Goal: Task Accomplishment & Management: Use online tool/utility

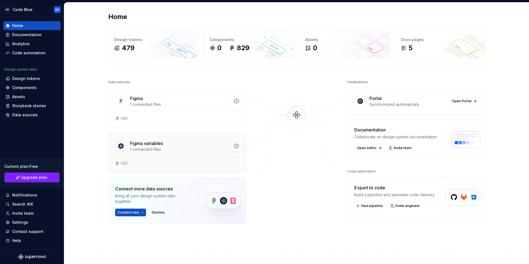
click at [188, 154] on div "Figma variables 1 connected files" at bounding box center [176, 144] width 137 height 23
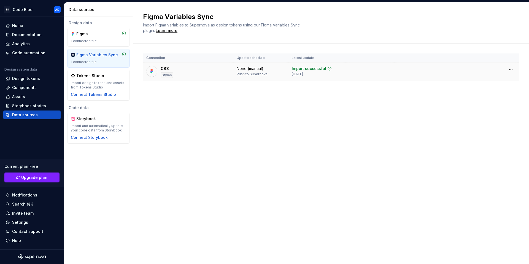
click at [166, 69] on div "CB3" at bounding box center [164, 69] width 8 height 6
click at [99, 40] on div "1 connected file" at bounding box center [98, 41] width 55 height 4
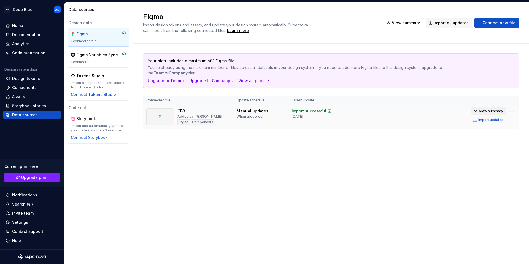
click at [492, 109] on span "View summary" at bounding box center [490, 111] width 24 height 4
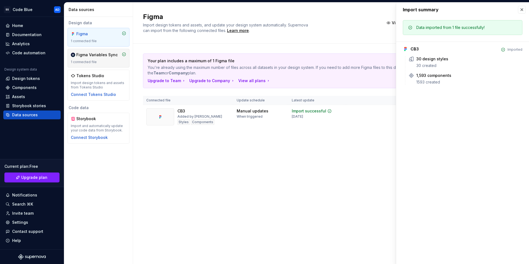
click at [89, 59] on div "Figma Variables Sync 1 connected file" at bounding box center [98, 58] width 55 height 12
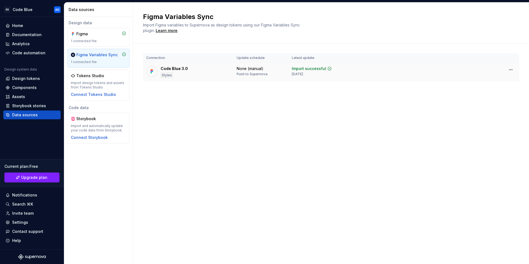
click at [173, 68] on div "Code Blue 3.0" at bounding box center [173, 69] width 27 height 6
click at [513, 67] on html "SS Code Blue AD Home Documentation Analytics Code automation Design system data…" at bounding box center [264, 132] width 529 height 264
click at [408, 94] on html "SS Code Blue AD Home Documentation Analytics Code automation Design system data…" at bounding box center [264, 132] width 529 height 264
click at [282, 129] on div "Figma Variables Sync Import Figma variables to Supernova as design tokens using…" at bounding box center [331, 132] width 396 height 261
click at [24, 23] on div "Home" at bounding box center [32, 26] width 53 height 6
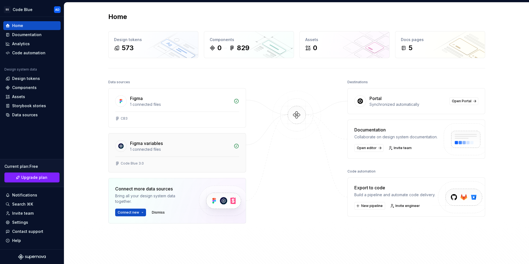
click at [164, 145] on div "Figma variables" at bounding box center [180, 143] width 100 height 7
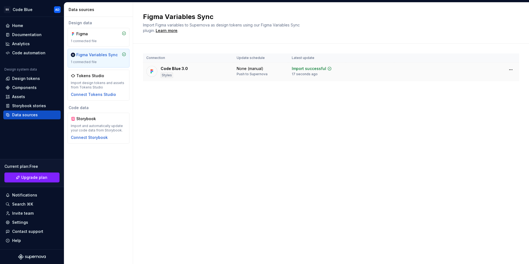
click at [175, 71] on div "Code Blue 3.0" at bounding box center [173, 69] width 27 height 6
click at [512, 69] on html "SS Code Blue AD Home Documentation Analytics Code automation Design system data…" at bounding box center [264, 132] width 529 height 264
drag, startPoint x: 368, startPoint y: 121, endPoint x: 355, endPoint y: 121, distance: 13.2
click at [369, 121] on html "SS Code Blue AD Home Documentation Analytics Code automation Design system data…" at bounding box center [264, 132] width 529 height 264
click at [151, 91] on div "Connection Update schedule Latest update Code Blue 3.0 Styles None (manual) Pus…" at bounding box center [331, 72] width 376 height 59
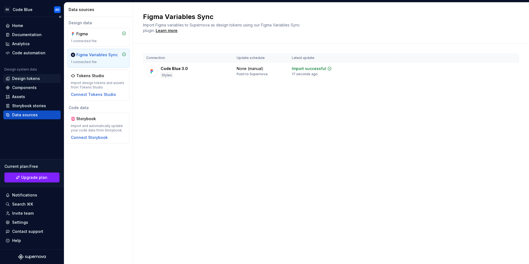
click at [29, 80] on div "Design tokens" at bounding box center [26, 79] width 28 height 6
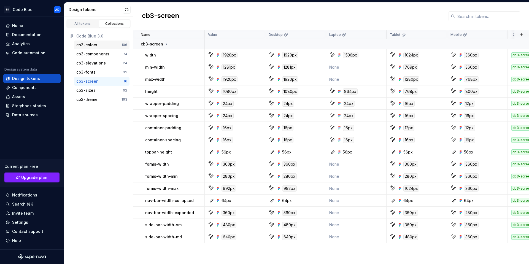
click at [100, 43] on div "cb3-colors" at bounding box center [98, 45] width 45 height 6
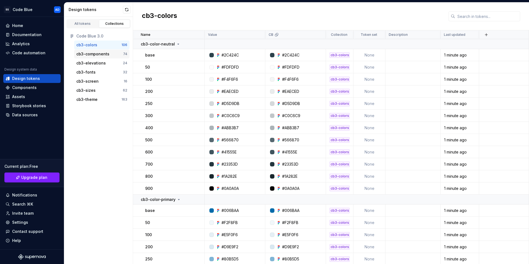
click at [92, 56] on div "cb3-components" at bounding box center [92, 54] width 33 height 6
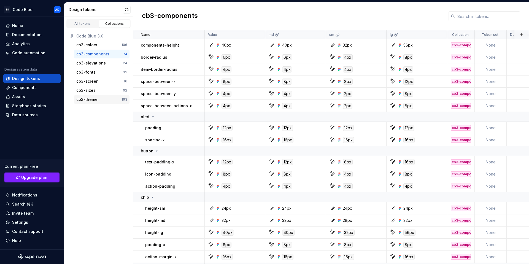
click at [93, 100] on div "cb3-theme" at bounding box center [86, 100] width 21 height 6
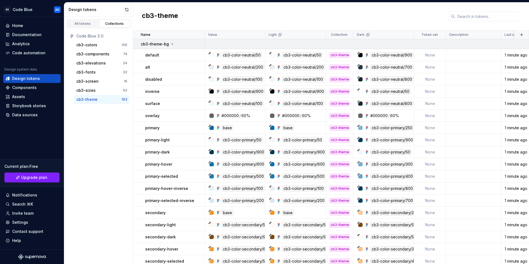
click at [172, 44] on icon at bounding box center [172, 44] width 1 height 1
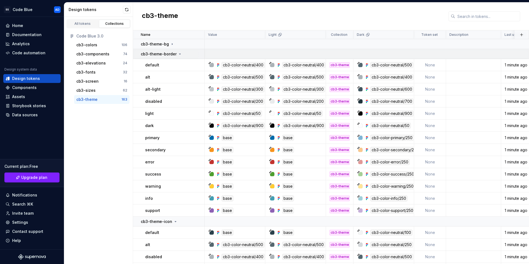
click at [179, 55] on icon at bounding box center [180, 54] width 4 height 4
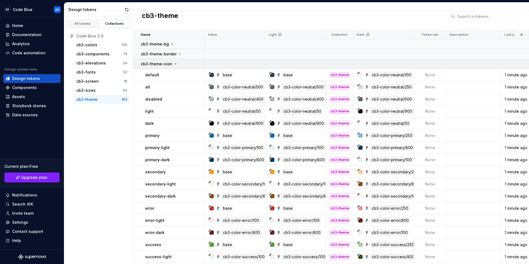
click at [175, 63] on icon at bounding box center [175, 64] width 4 height 4
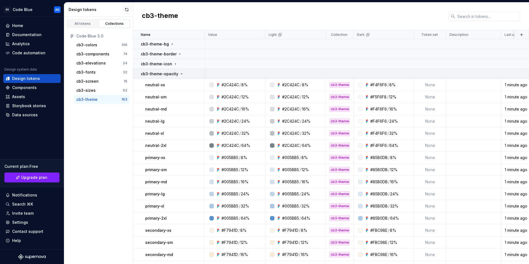
click at [179, 75] on icon at bounding box center [181, 74] width 4 height 4
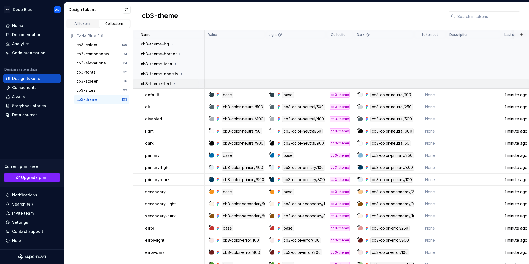
click at [174, 83] on icon at bounding box center [174, 83] width 4 height 4
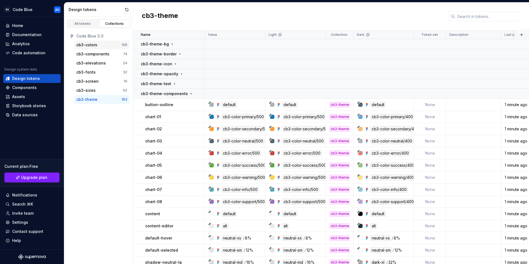
click at [93, 46] on div "cb3-colors" at bounding box center [86, 45] width 21 height 6
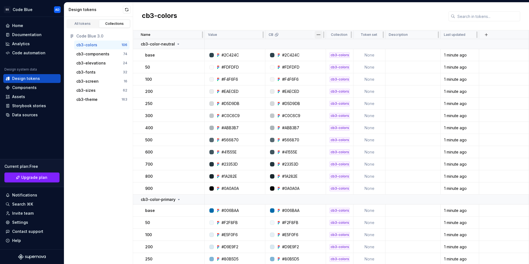
click at [318, 36] on html "SS Code Blue AD Home Documentation Analytics Code automation Design system data…" at bounding box center [264, 132] width 529 height 264
click at [319, 35] on html "SS Code Blue AD Home Documentation Analytics Code automation Design system data…" at bounding box center [264, 132] width 529 height 264
click at [85, 24] on div "All tokens" at bounding box center [83, 23] width 28 height 4
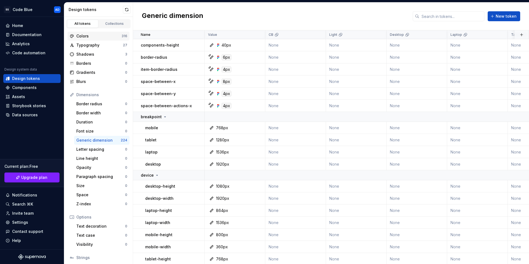
click at [83, 36] on div "Colors" at bounding box center [98, 36] width 45 height 6
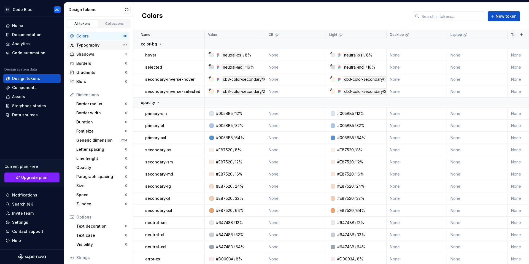
click at [93, 46] on div "Typography" at bounding box center [99, 45] width 47 height 6
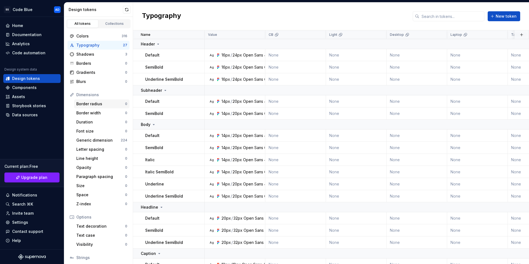
click at [98, 104] on div "Border radius" at bounding box center [100, 104] width 49 height 6
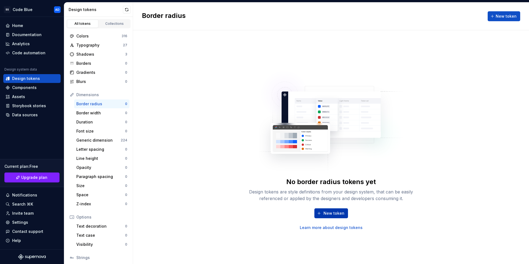
click at [333, 213] on span "New token" at bounding box center [333, 213] width 21 height 6
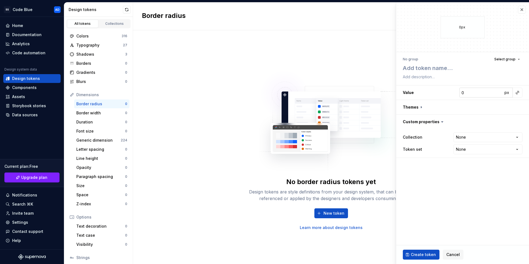
type textarea "*"
click at [473, 138] on html "**********" at bounding box center [264, 132] width 529 height 264
select select "**********"
click at [474, 147] on html "**********" at bounding box center [264, 132] width 529 height 264
click at [484, 136] on html "**********" at bounding box center [264, 132] width 529 height 264
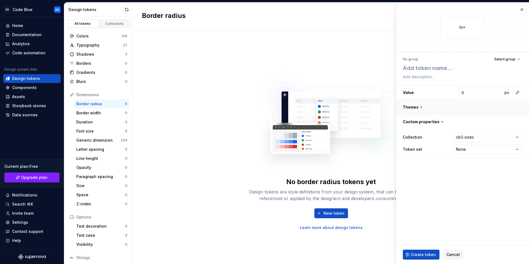
click at [421, 107] on button "button" at bounding box center [462, 107] width 133 height 14
type textarea "*"
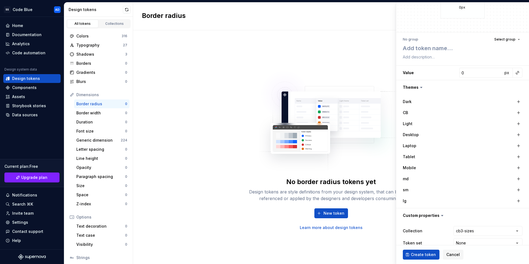
scroll to position [30, 0]
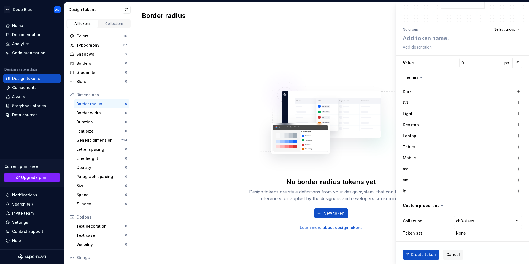
click at [474, 236] on html "SS Code Blue AD Home Documentation Analytics Code automation Design system data…" at bounding box center [264, 132] width 529 height 264
select select "**********"
click at [88, 61] on div "Borders" at bounding box center [100, 64] width 49 height 6
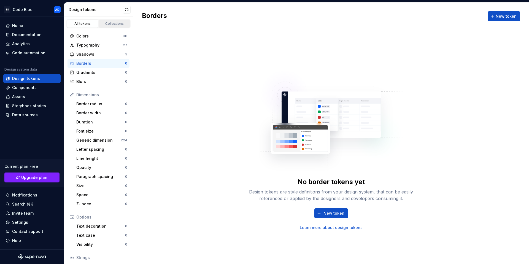
click at [107, 25] on div "Collections" at bounding box center [115, 23] width 28 height 4
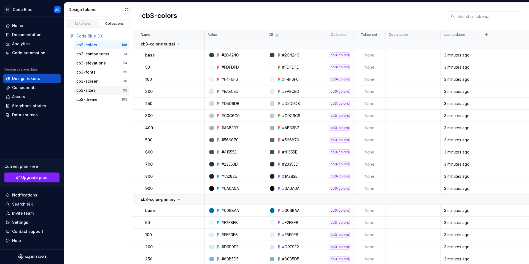
click at [90, 88] on div "cb3-sizes" at bounding box center [85, 91] width 19 height 6
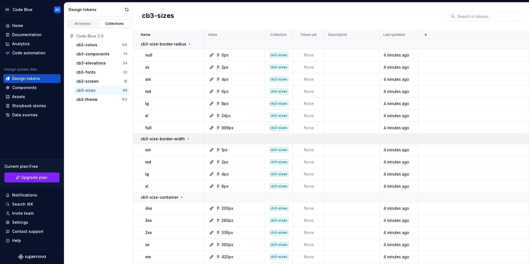
click at [187, 138] on icon at bounding box center [188, 139] width 4 height 4
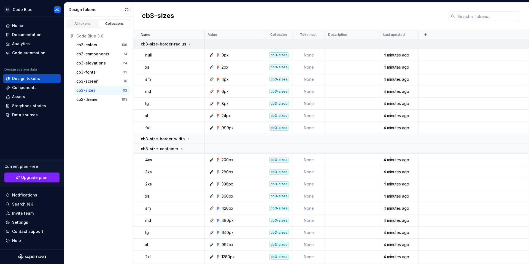
click at [189, 44] on icon at bounding box center [189, 44] width 1 height 1
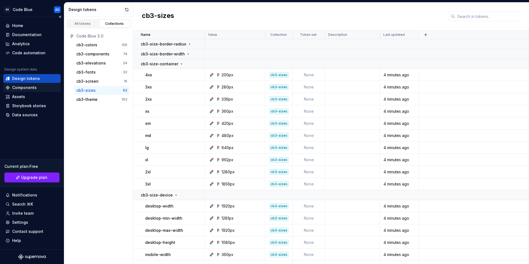
click at [20, 87] on div "Components" at bounding box center [24, 88] width 25 height 6
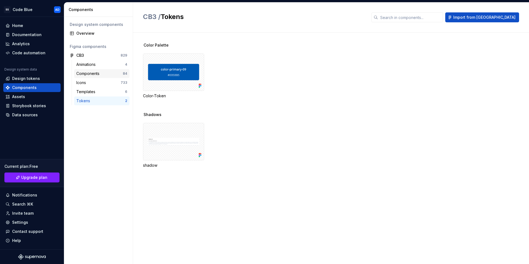
click at [97, 72] on div "Components" at bounding box center [88, 74] width 25 height 6
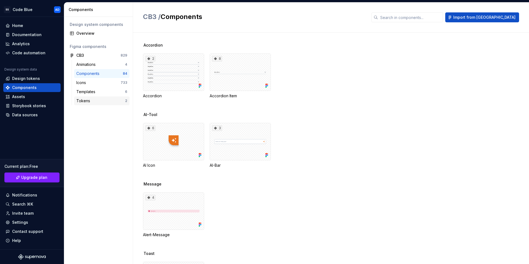
click at [84, 101] on div "Tokens" at bounding box center [84, 101] width 16 height 6
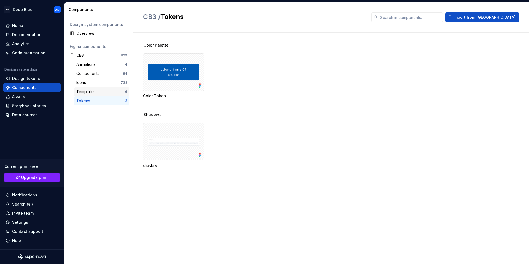
click at [87, 94] on div "Templates" at bounding box center [86, 92] width 21 height 6
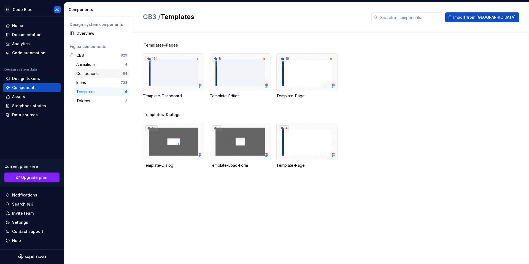
click at [92, 75] on div "Components" at bounding box center [88, 74] width 25 height 6
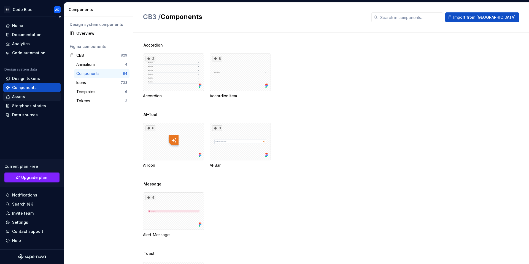
click at [23, 97] on div "Assets" at bounding box center [18, 97] width 13 height 6
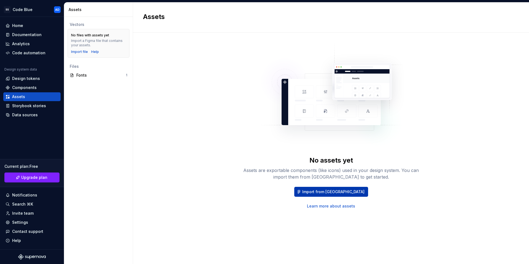
click at [327, 192] on span "Import from Figma" at bounding box center [333, 192] width 62 height 6
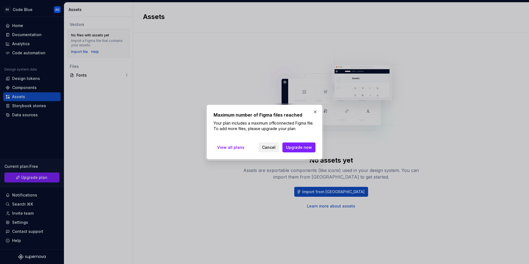
click at [267, 151] on button "Cancel" at bounding box center [268, 147] width 21 height 10
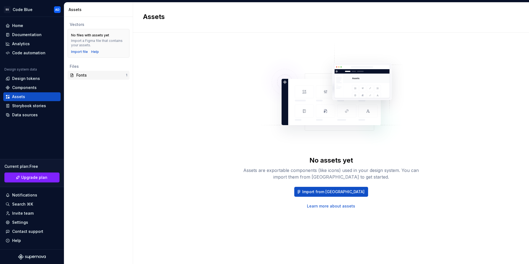
click at [81, 73] on div "Fonts" at bounding box center [101, 75] width 50 height 6
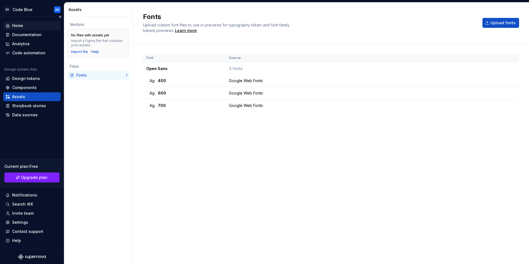
click at [16, 25] on div "Home" at bounding box center [17, 26] width 11 height 6
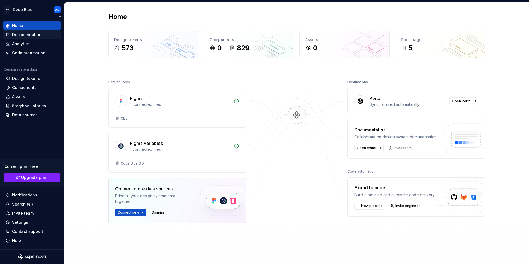
click at [31, 36] on div "Documentation" at bounding box center [26, 35] width 29 height 6
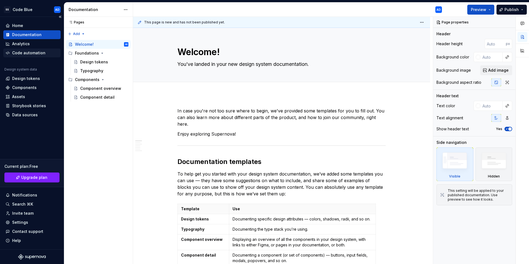
type textarea "*"
click at [15, 24] on div "Home" at bounding box center [17, 26] width 11 height 6
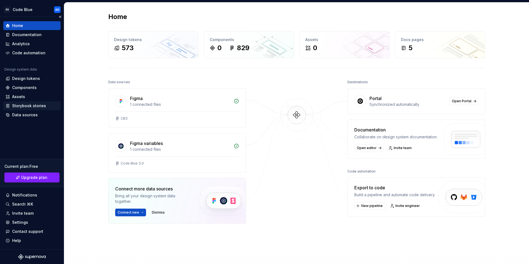
click at [27, 108] on div "Storybook stories" at bounding box center [29, 106] width 34 height 6
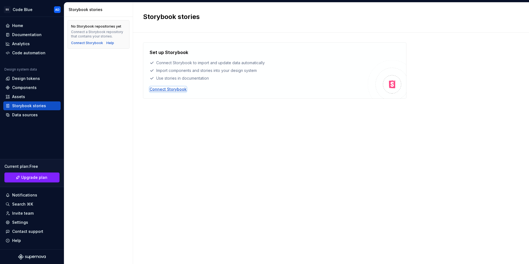
click at [163, 89] on div "Connect Storybook" at bounding box center [167, 89] width 37 height 6
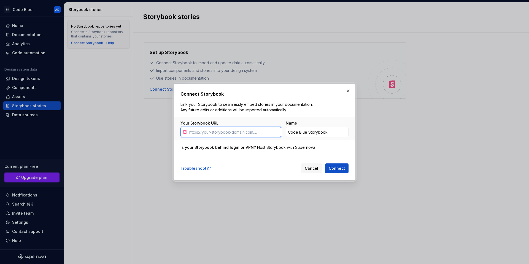
paste input "https://storybook.labs.swops.cloud/?path=/docs/general-introduction--docs"
type input "https://storybook.labs.swops.cloud/?path=/docs/general-introduction--docs"
click at [335, 168] on span "Connect" at bounding box center [336, 168] width 16 height 6
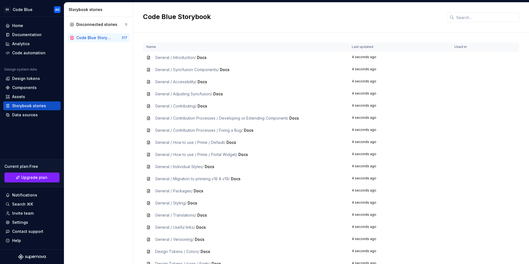
click at [198, 58] on span "Docs" at bounding box center [202, 57] width 10 height 5
click at [213, 58] on div "General / Introduction / Docs" at bounding box center [245, 58] width 199 height 6
click at [176, 71] on span "General / Syncfusion Components /" at bounding box center [187, 69] width 64 height 5
click at [121, 34] on div "Code Blue Storybook 317" at bounding box center [98, 37] width 62 height 9
click at [89, 36] on div "Code Blue Storybook" at bounding box center [94, 38] width 36 height 6
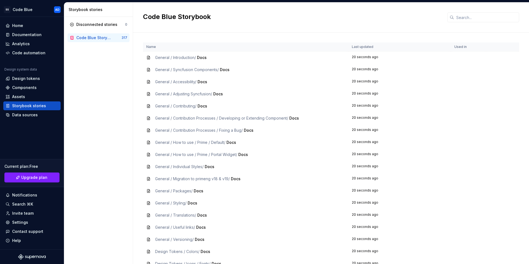
click at [74, 39] on div "Code Blue Storybook" at bounding box center [96, 38] width 52 height 6
click at [19, 95] on div "Assets" at bounding box center [18, 97] width 13 height 6
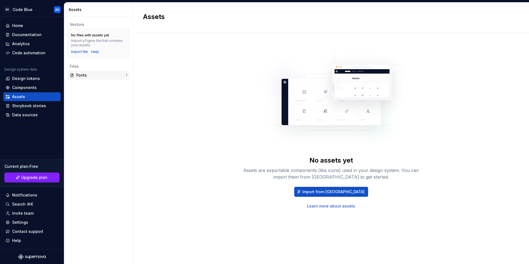
click at [90, 73] on div "Fonts" at bounding box center [101, 75] width 50 height 6
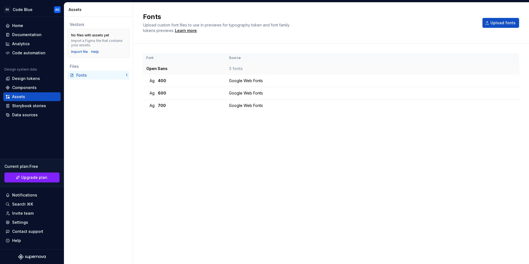
click at [210, 66] on td "Open Sans" at bounding box center [184, 68] width 83 height 12
click at [33, 88] on div "Components" at bounding box center [24, 88] width 25 height 6
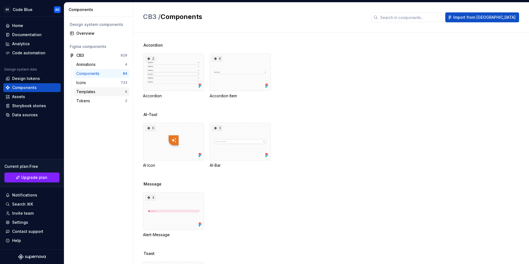
click at [97, 93] on div "Templates" at bounding box center [86, 92] width 21 height 6
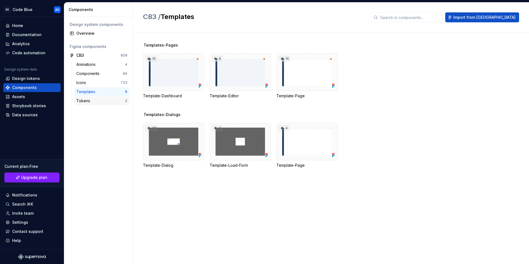
click at [91, 102] on div "Tokens" at bounding box center [84, 101] width 16 height 6
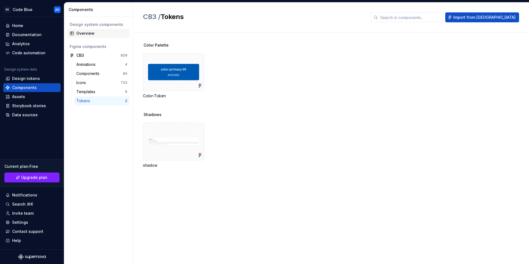
click at [90, 33] on div "Overview" at bounding box center [101, 34] width 51 height 6
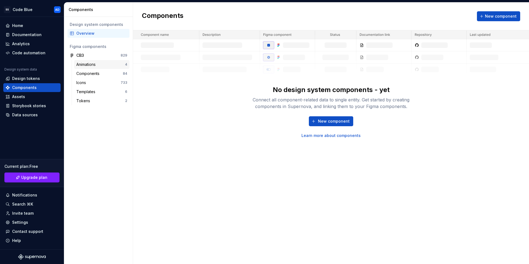
click at [88, 66] on div "Animations" at bounding box center [86, 65] width 21 height 6
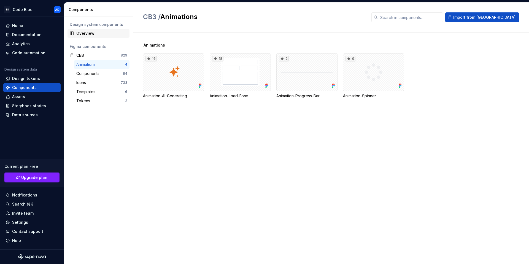
click at [87, 33] on div "Overview" at bounding box center [101, 34] width 51 height 6
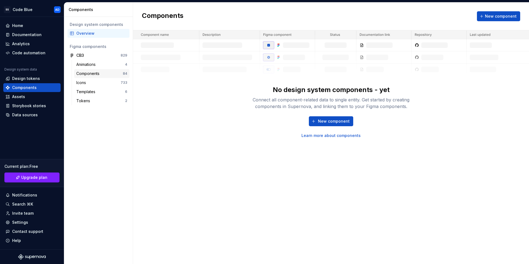
click at [94, 71] on div "Components" at bounding box center [88, 74] width 25 height 6
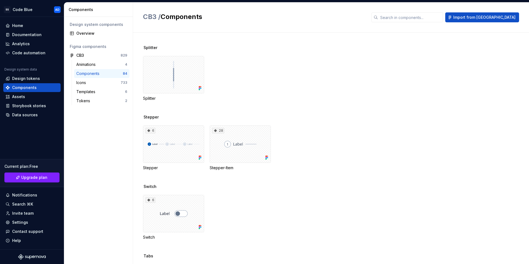
scroll to position [2310, 0]
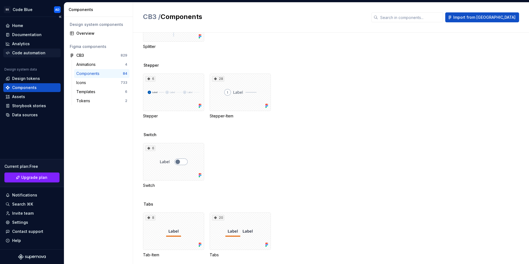
click at [36, 52] on div "Code automation" at bounding box center [28, 53] width 33 height 6
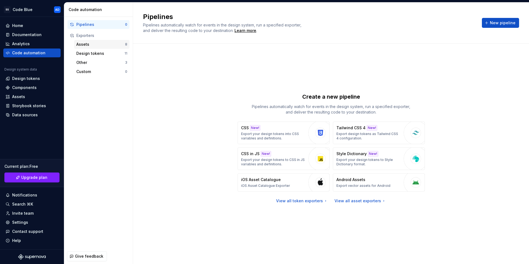
click at [78, 47] on div "Assets" at bounding box center [100, 45] width 49 height 6
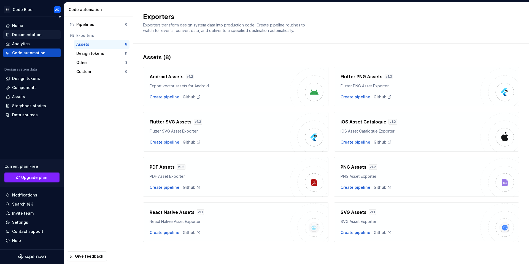
click at [25, 37] on div "Documentation" at bounding box center [31, 34] width 57 height 9
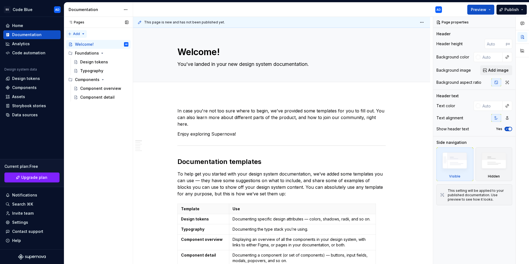
click at [78, 33] on div "Pages Pages Add Accessibility guide for tree Page tree. Navigate the tree with …" at bounding box center [98, 140] width 69 height 247
click at [89, 31] on div "Pages Pages Add Accessibility guide for tree Page tree. Navigate the tree with …" at bounding box center [98, 140] width 69 height 247
click at [180, 20] on div "This page is new and has not been published yet." at bounding box center [281, 22] width 297 height 11
click at [123, 8] on html "SS Code Blue AD Home Documentation Analytics Code automation Design system data…" at bounding box center [264, 132] width 529 height 264
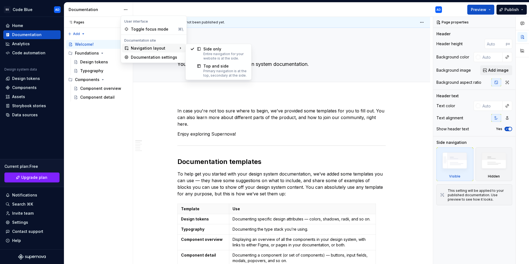
click at [179, 49] on icon at bounding box center [181, 48] width 6 height 6
click at [319, 38] on html "SS Code Blue AD Home Documentation Analytics Code automation Design system data…" at bounding box center [264, 132] width 529 height 264
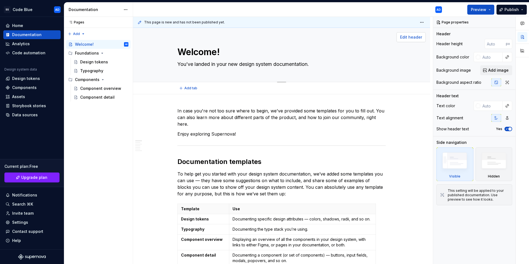
click at [402, 40] on span "Edit header" at bounding box center [411, 37] width 22 height 6
click at [419, 36] on span "Edit header" at bounding box center [411, 37] width 22 height 6
click at [294, 65] on textarea "You’ve landed in your new design system documentation." at bounding box center [280, 64] width 208 height 9
click at [368, 43] on div "Welcome! You’ve landed in your new design system documentation." at bounding box center [281, 55] width 208 height 54
click at [418, 55] on div "Welcome! You’ve landed in your new design system documentation. Edit header" at bounding box center [281, 55] width 297 height 54
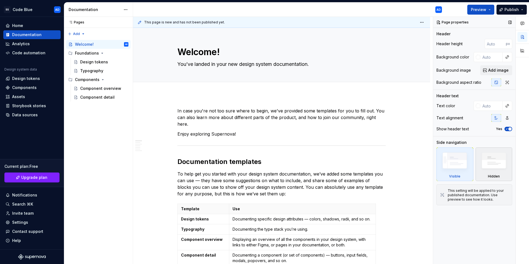
click at [499, 173] on img at bounding box center [494, 162] width 32 height 24
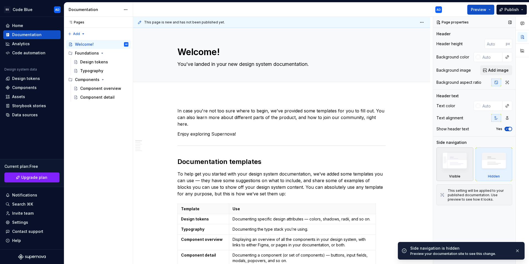
click at [444, 163] on img at bounding box center [455, 162] width 32 height 24
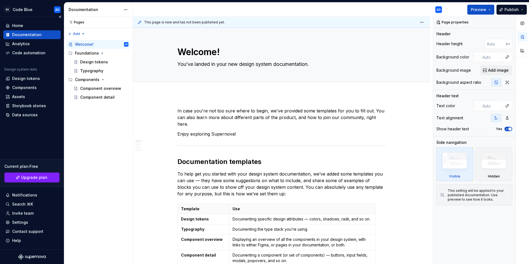
type textarea "*"
click at [22, 225] on div "Settings" at bounding box center [20, 222] width 16 height 6
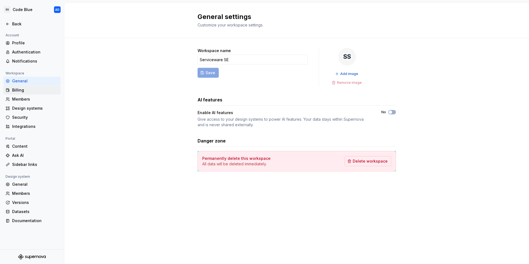
click at [27, 91] on div "Billing" at bounding box center [35, 90] width 46 height 6
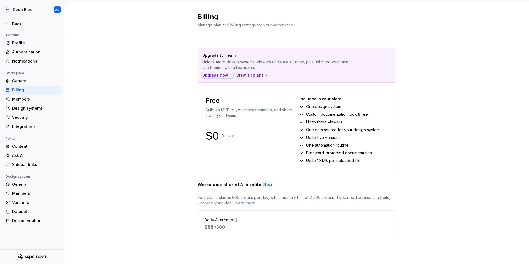
click at [218, 77] on div "Upgrade now" at bounding box center [217, 75] width 31 height 6
click at [21, 98] on div "Members" at bounding box center [35, 99] width 46 height 6
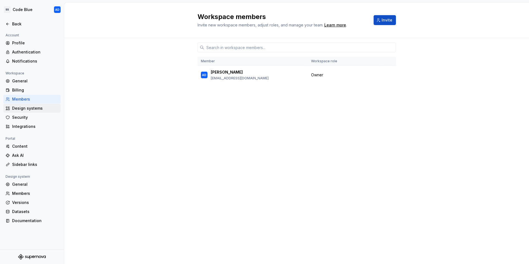
click at [28, 106] on div "Design systems" at bounding box center [35, 108] width 46 height 6
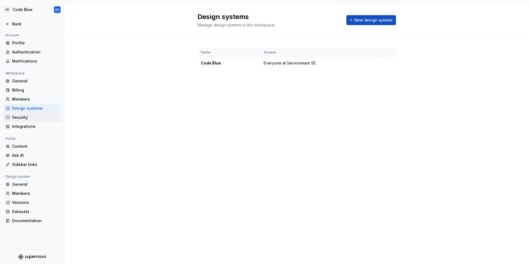
click at [31, 116] on div "Security" at bounding box center [35, 118] width 46 height 6
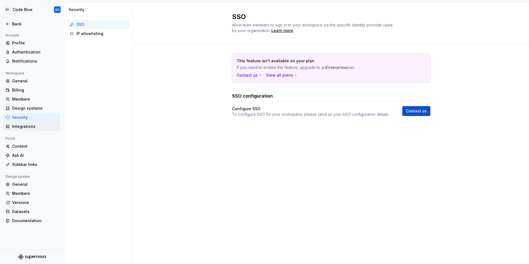
click at [25, 126] on div "Integrations" at bounding box center [35, 127] width 46 height 6
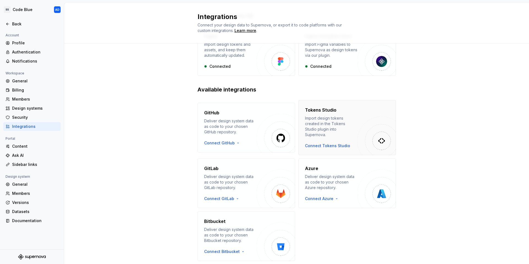
scroll to position [16, 0]
